Goal: Transaction & Acquisition: Purchase product/service

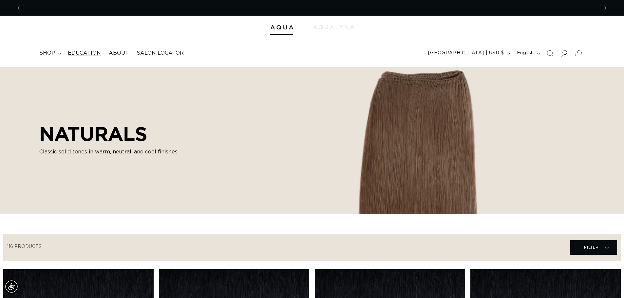
scroll to position [0, 576]
click at [61, 61] on summary "shop" at bounding box center [49, 53] width 28 height 15
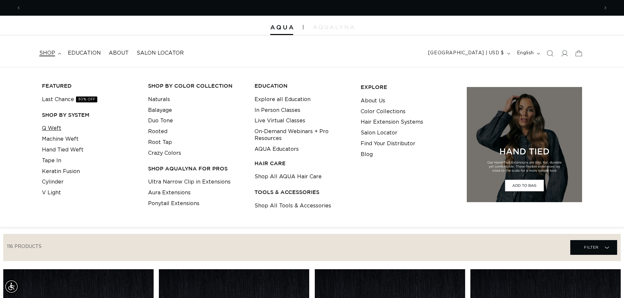
scroll to position [0, 1152]
click at [61, 132] on link "Q Weft" at bounding box center [51, 128] width 19 height 11
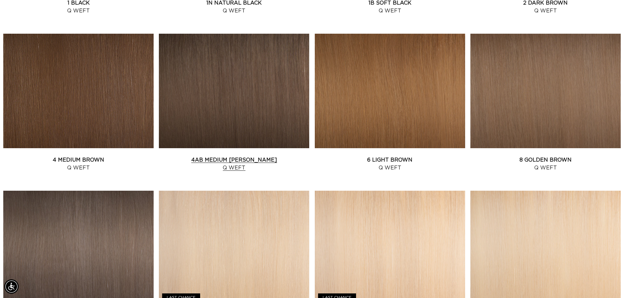
scroll to position [0, 576]
click at [219, 156] on link "4AB Medium Ash Brown Q Weft" at bounding box center [234, 164] width 150 height 16
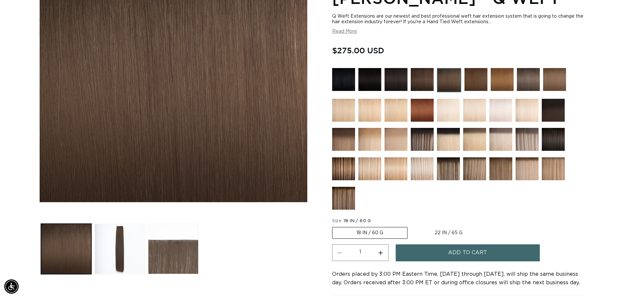
scroll to position [0, 576]
click at [378, 234] on label "18 IN / 60 G Variant sold out or unavailable" at bounding box center [369, 233] width 75 height 12
click at [334, 226] on input "18 IN / 60 G Variant sold out or unavailable" at bounding box center [334, 226] width 0 height 0
click at [450, 259] on button "Add to cart" at bounding box center [468, 253] width 144 height 17
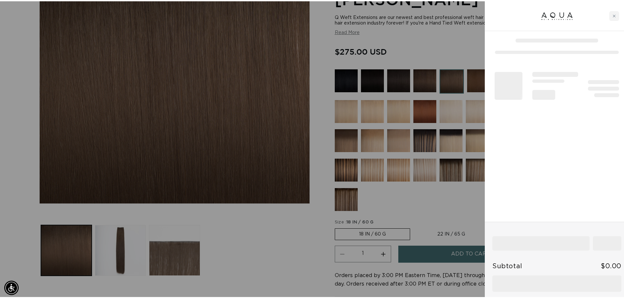
scroll to position [0, 1162]
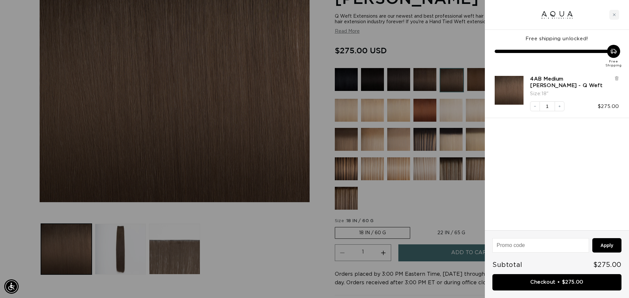
click at [433, 199] on div at bounding box center [314, 149] width 629 height 298
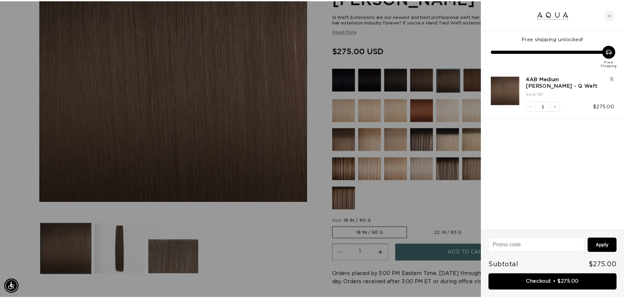
scroll to position [0, 1152]
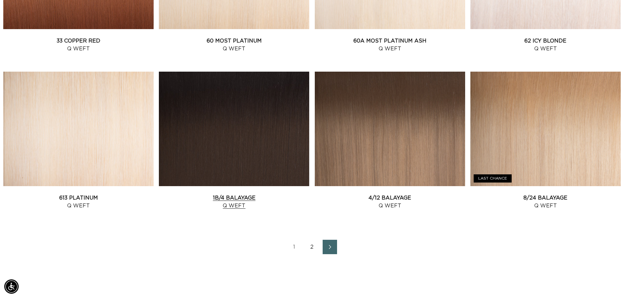
scroll to position [0, 1152]
click at [306, 254] on link "2" at bounding box center [312, 247] width 14 height 14
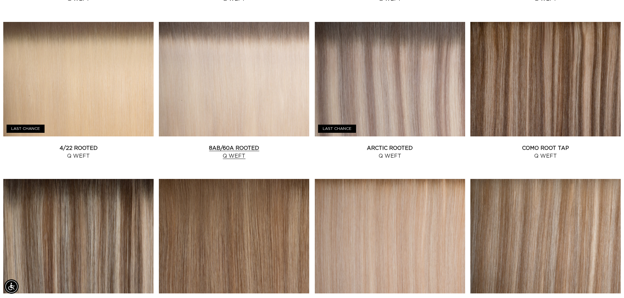
scroll to position [622, 0]
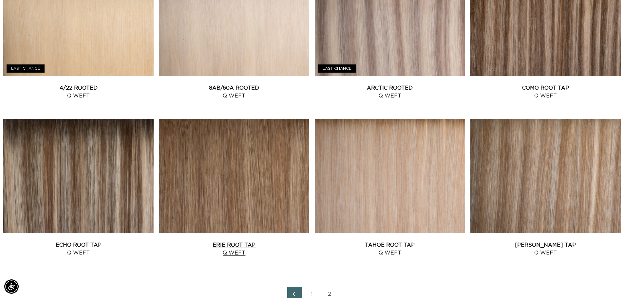
click at [218, 241] on link "Erie Root Tap Q Weft" at bounding box center [234, 249] width 150 height 16
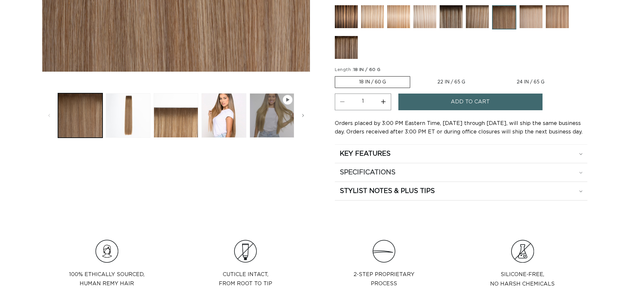
scroll to position [262, 0]
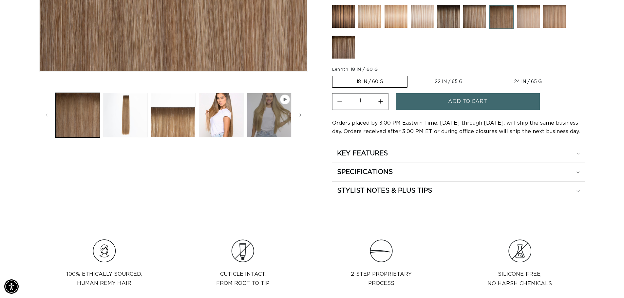
click at [450, 105] on button "Add to cart" at bounding box center [468, 101] width 144 height 17
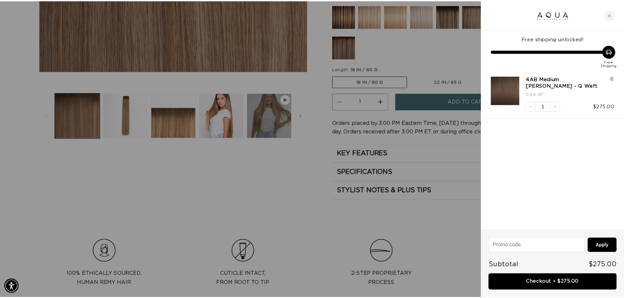
scroll to position [0, 581]
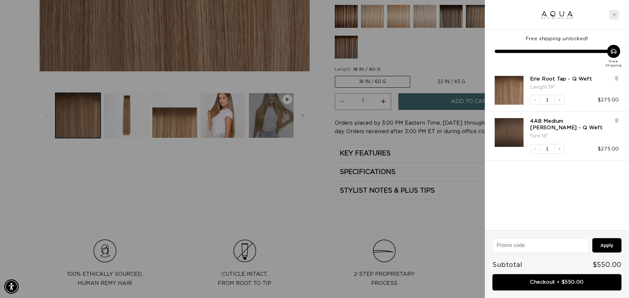
click at [610, 14] on div "Close cart" at bounding box center [614, 15] width 10 height 10
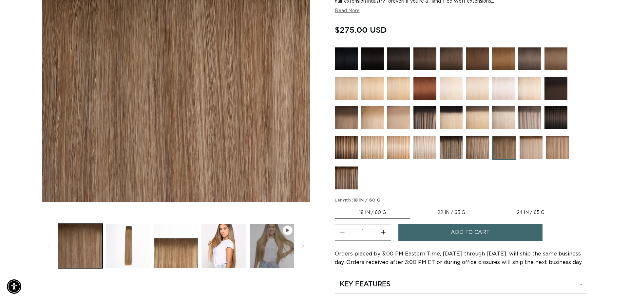
scroll to position [0, 0]
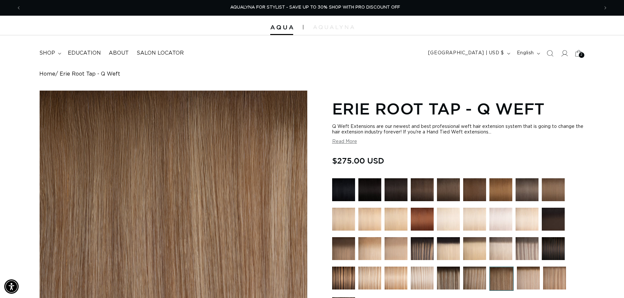
click at [572, 57] on icon at bounding box center [578, 53] width 15 height 15
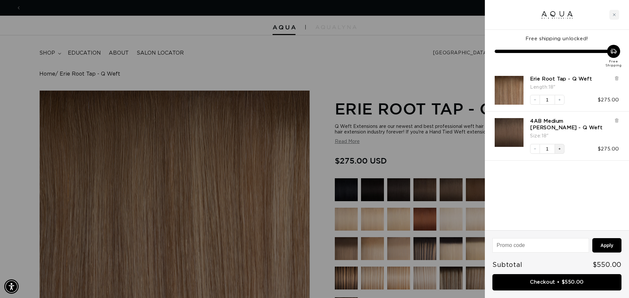
click at [564, 154] on button "Increase quantity" at bounding box center [559, 149] width 10 height 10
click at [568, 186] on div "Free shipping unlocked! Free Shipping Erie Root Tap - Q Weft Length : 18" Decre…" at bounding box center [557, 130] width 144 height 201
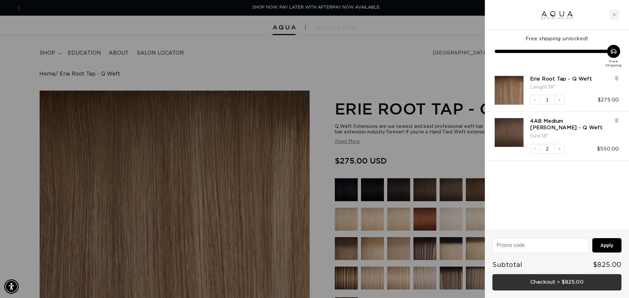
click at [575, 287] on link "Checkout • $825.00" at bounding box center [556, 282] width 129 height 17
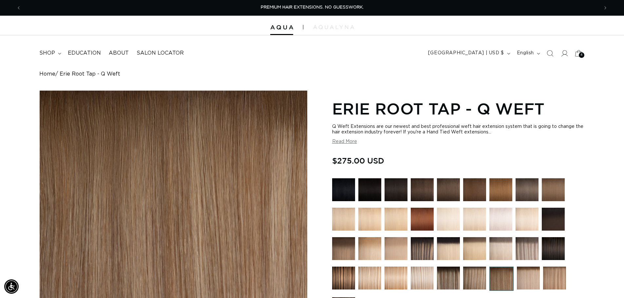
click at [581, 57] on div "4 4" at bounding box center [582, 55] width 6 height 6
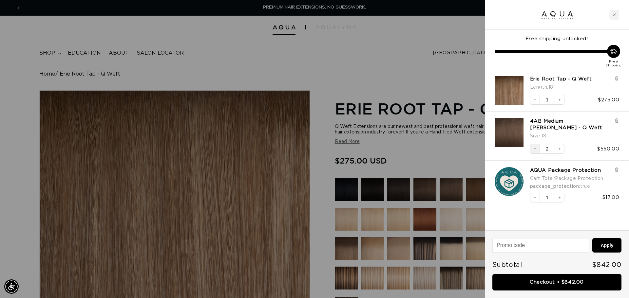
click at [533, 154] on button "Decrease quantity" at bounding box center [535, 149] width 10 height 10
click at [586, 269] on div "Subtotal $561.00" at bounding box center [556, 265] width 129 height 12
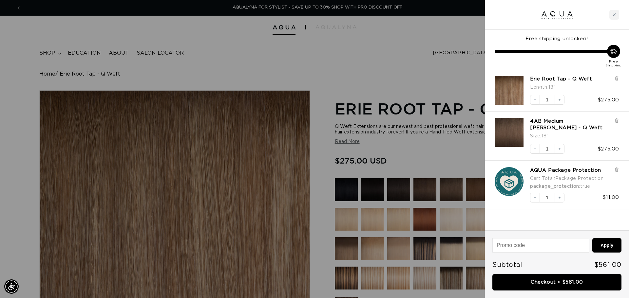
drag, startPoint x: 592, startPoint y: 264, endPoint x: 621, endPoint y: 264, distance: 28.5
click at [621, 264] on div "Subtotal $561.00" at bounding box center [556, 265] width 129 height 12
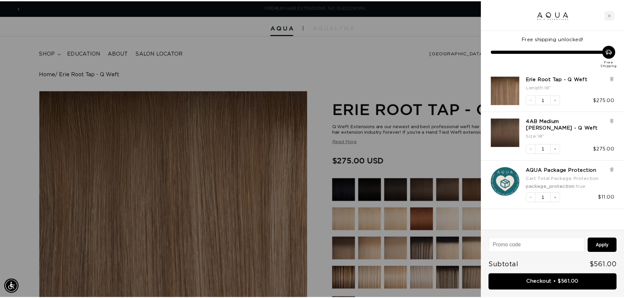
scroll to position [0, 581]
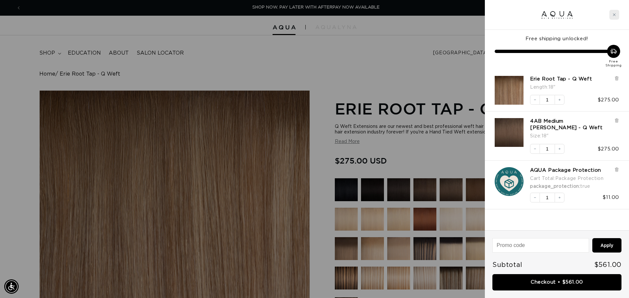
click at [611, 15] on div "Close cart" at bounding box center [614, 15] width 10 height 10
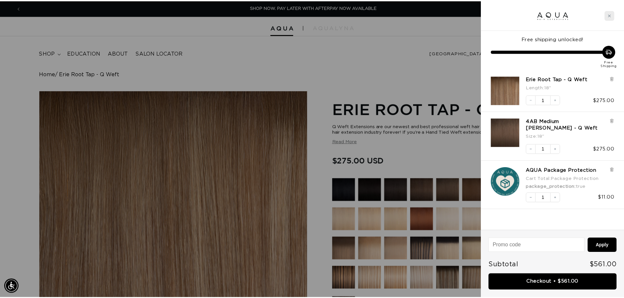
scroll to position [0, 576]
